Goal: Consume media (video, audio): Consume media (video, audio)

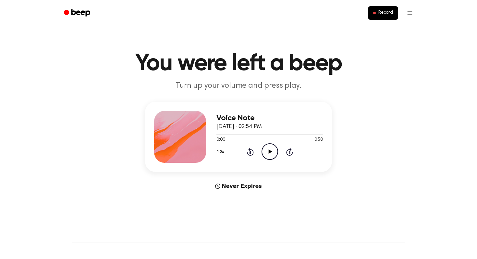
click at [269, 154] on icon "Play Audio" at bounding box center [270, 151] width 17 height 17
click at [266, 152] on icon "Play Audio" at bounding box center [270, 151] width 17 height 17
click at [268, 147] on icon "Play Audio" at bounding box center [270, 151] width 17 height 17
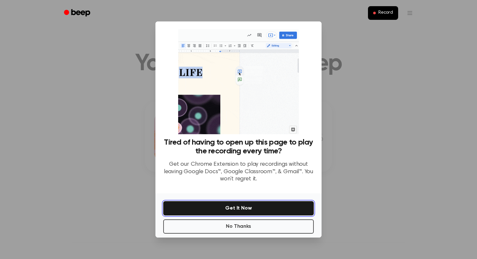
click at [270, 208] on button "Get It Now" at bounding box center [238, 208] width 151 height 14
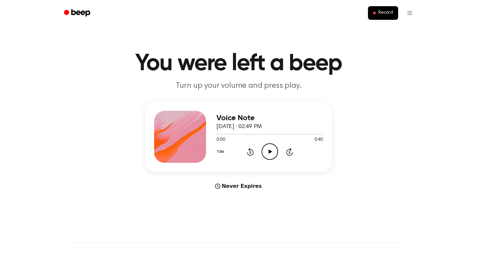
click at [272, 151] on icon at bounding box center [270, 151] width 4 height 4
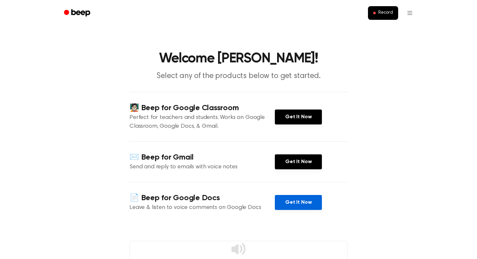
click at [313, 205] on link "Get It Now" at bounding box center [298, 202] width 47 height 15
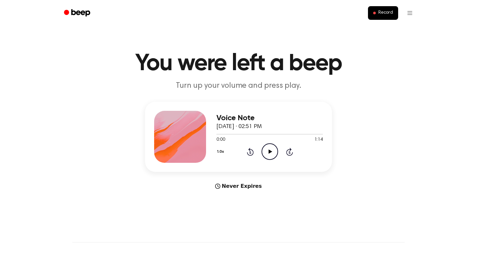
click at [269, 151] on icon at bounding box center [270, 151] width 4 height 4
